Goal: Information Seeking & Learning: Learn about a topic

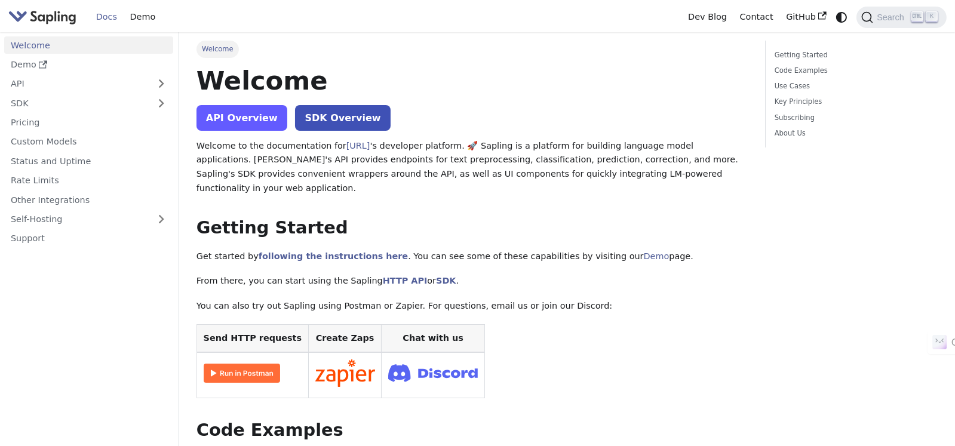
click at [223, 113] on link "API Overview" at bounding box center [241, 118] width 91 height 26
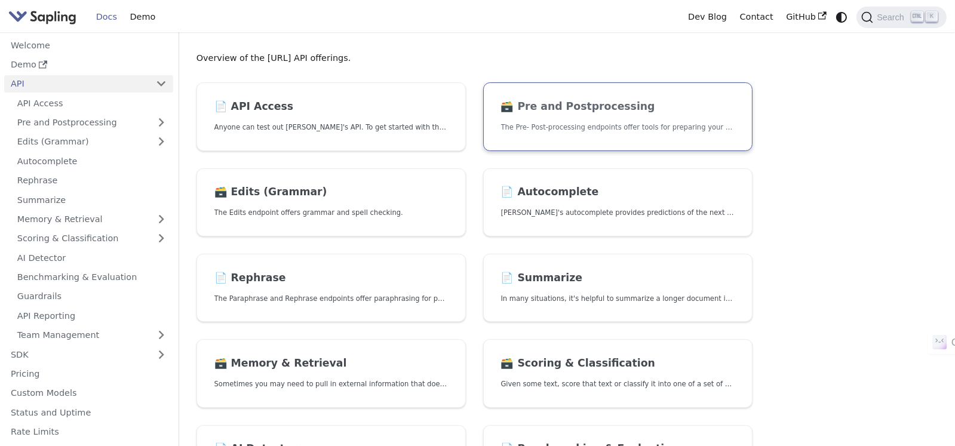
scroll to position [119, 0]
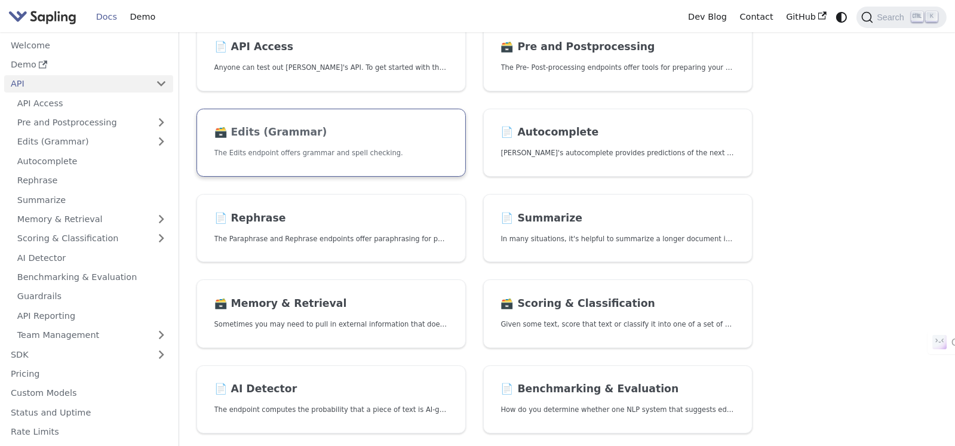
click at [361, 138] on h2 "🗃️ Edits (Grammar)" at bounding box center [331, 132] width 234 height 13
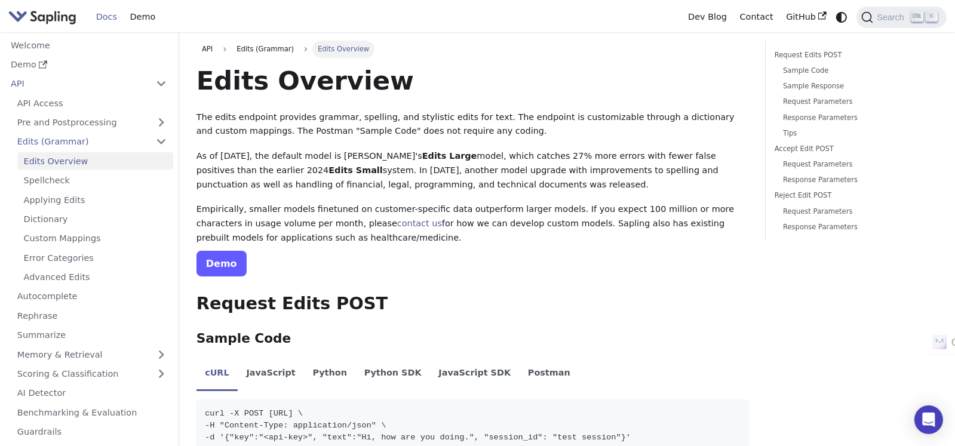
click at [207, 257] on link "Demo" at bounding box center [221, 264] width 50 height 26
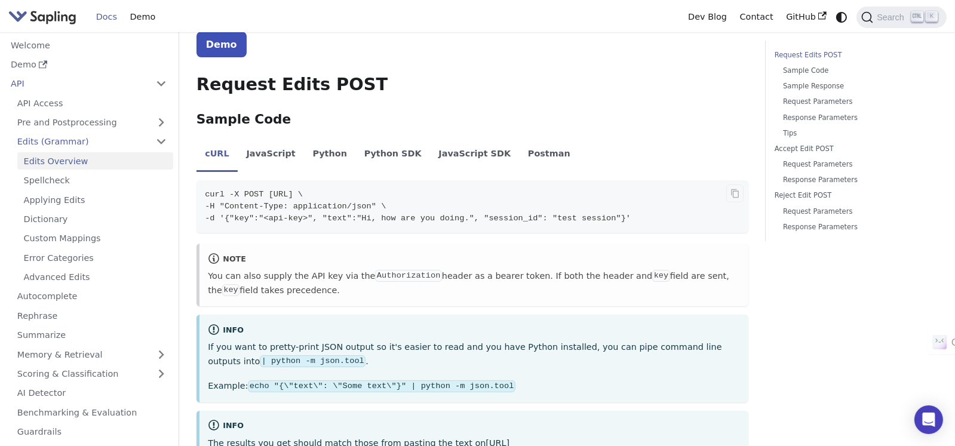
scroll to position [238, 0]
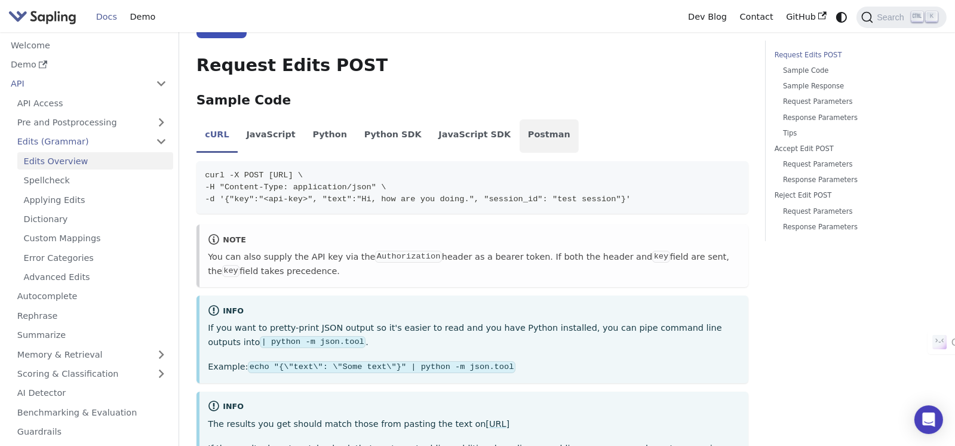
click at [520, 131] on li "Postman" at bounding box center [550, 135] width 60 height 33
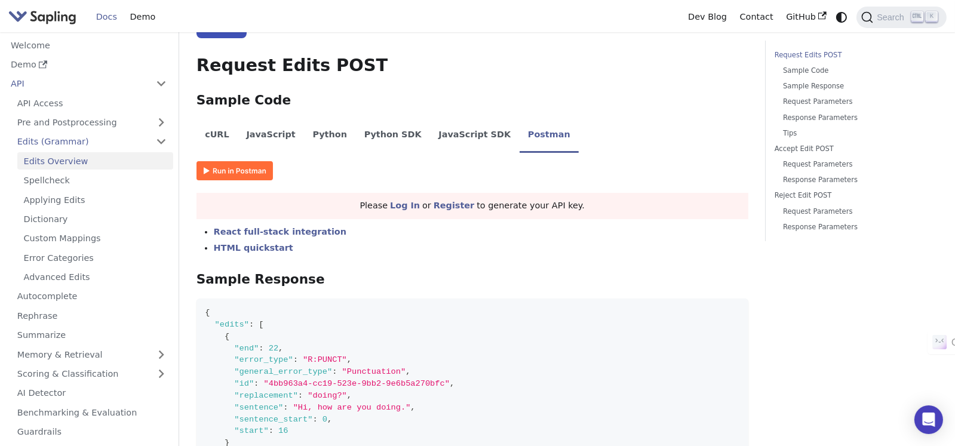
click at [207, 164] on img at bounding box center [234, 170] width 76 height 19
click at [453, 204] on link "Register" at bounding box center [454, 206] width 41 height 10
